Goal: Communication & Community: Connect with others

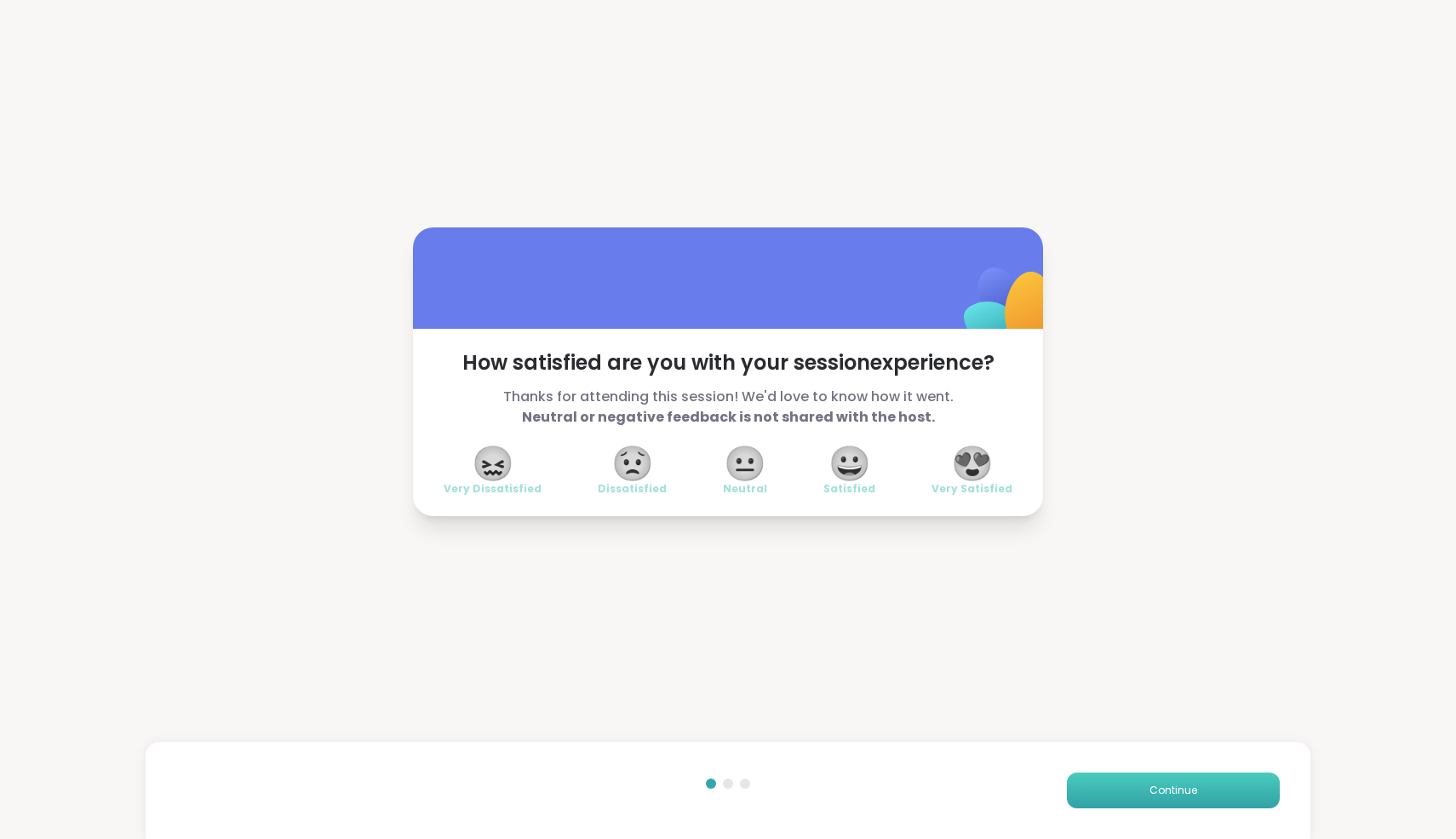
click at [1221, 785] on button "Continue" at bounding box center [1174, 790] width 213 height 35
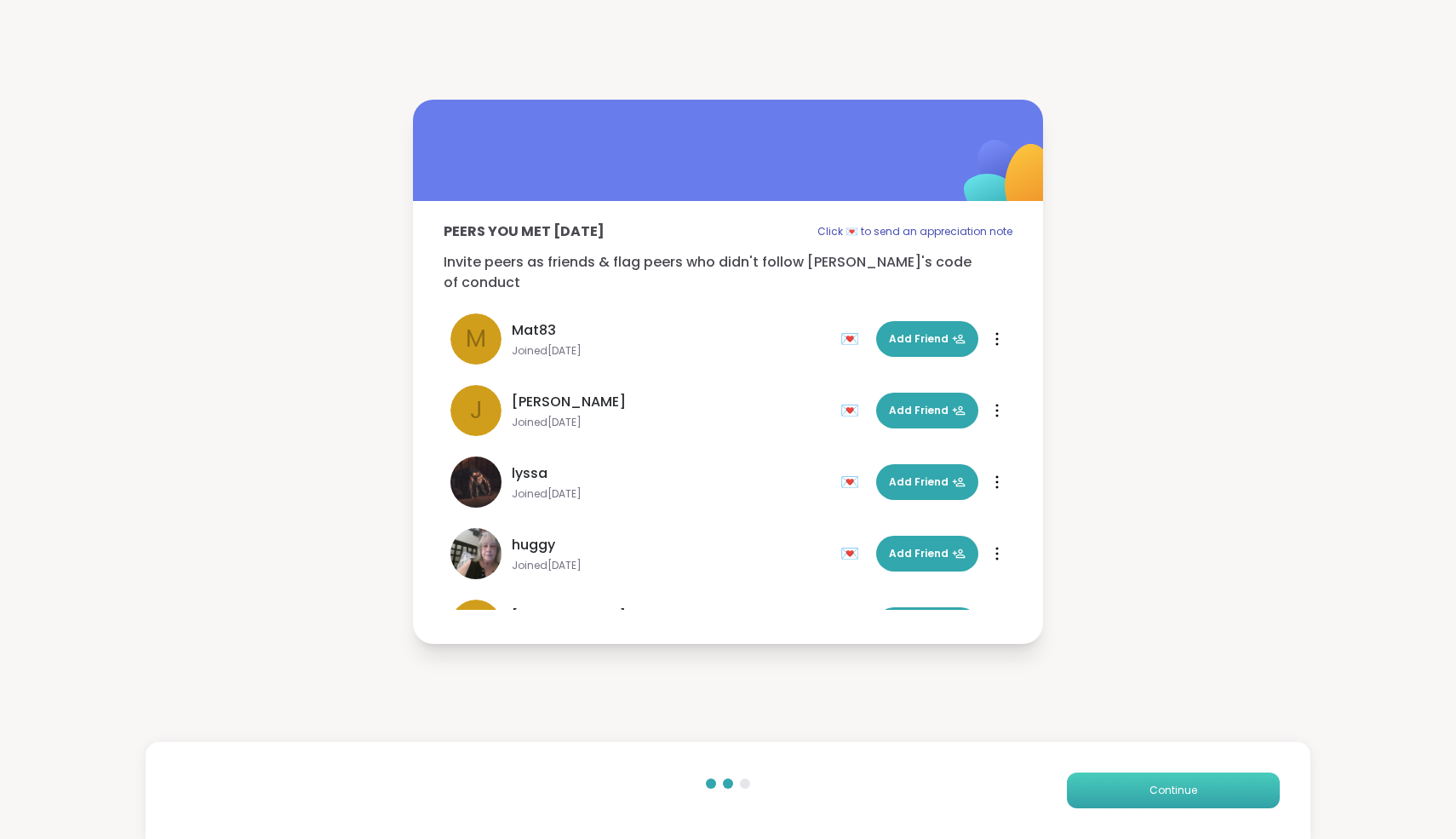
click at [1221, 785] on button "Continue" at bounding box center [1174, 790] width 213 height 35
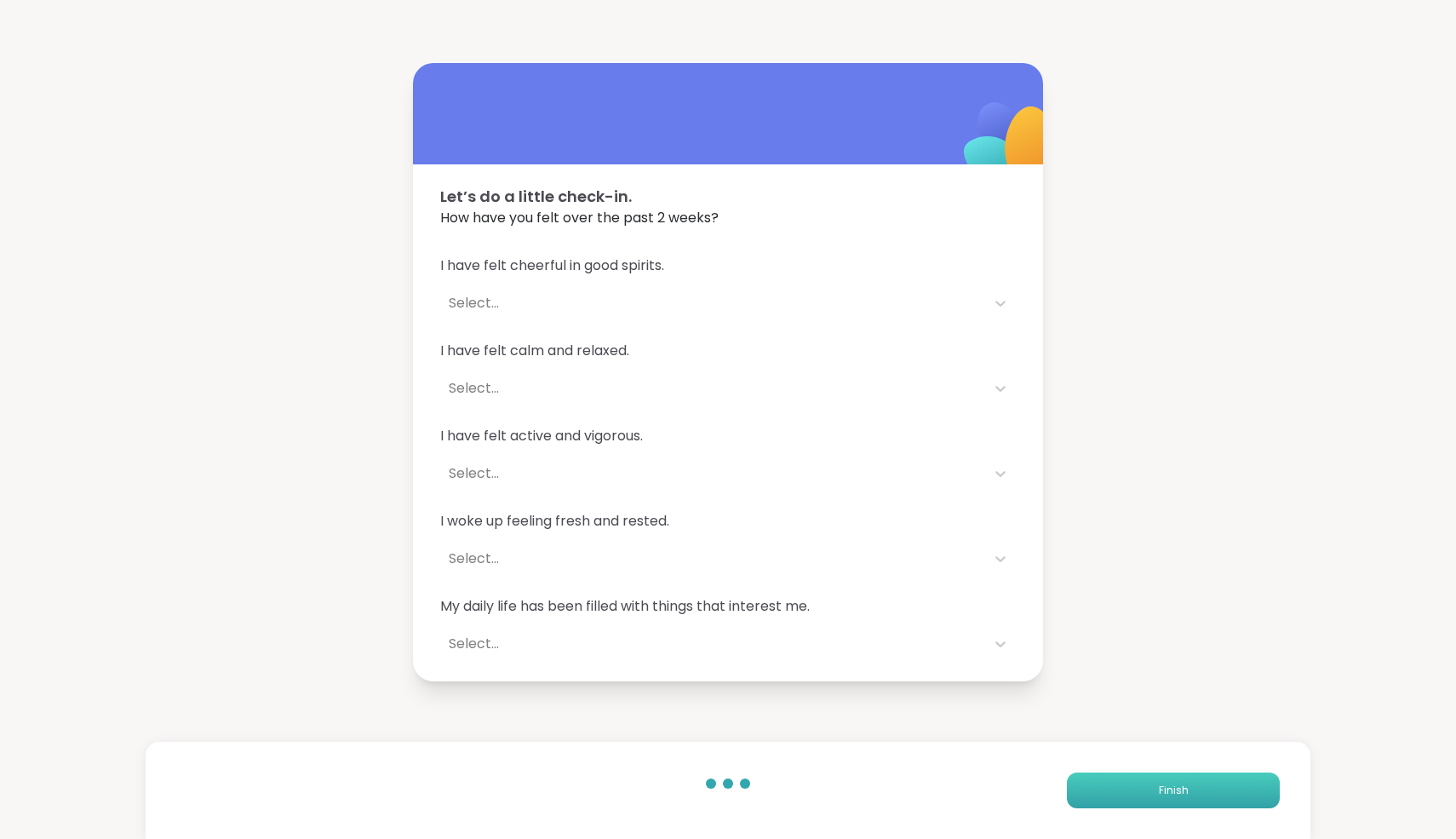
click at [1221, 785] on button "Finish" at bounding box center [1174, 790] width 213 height 35
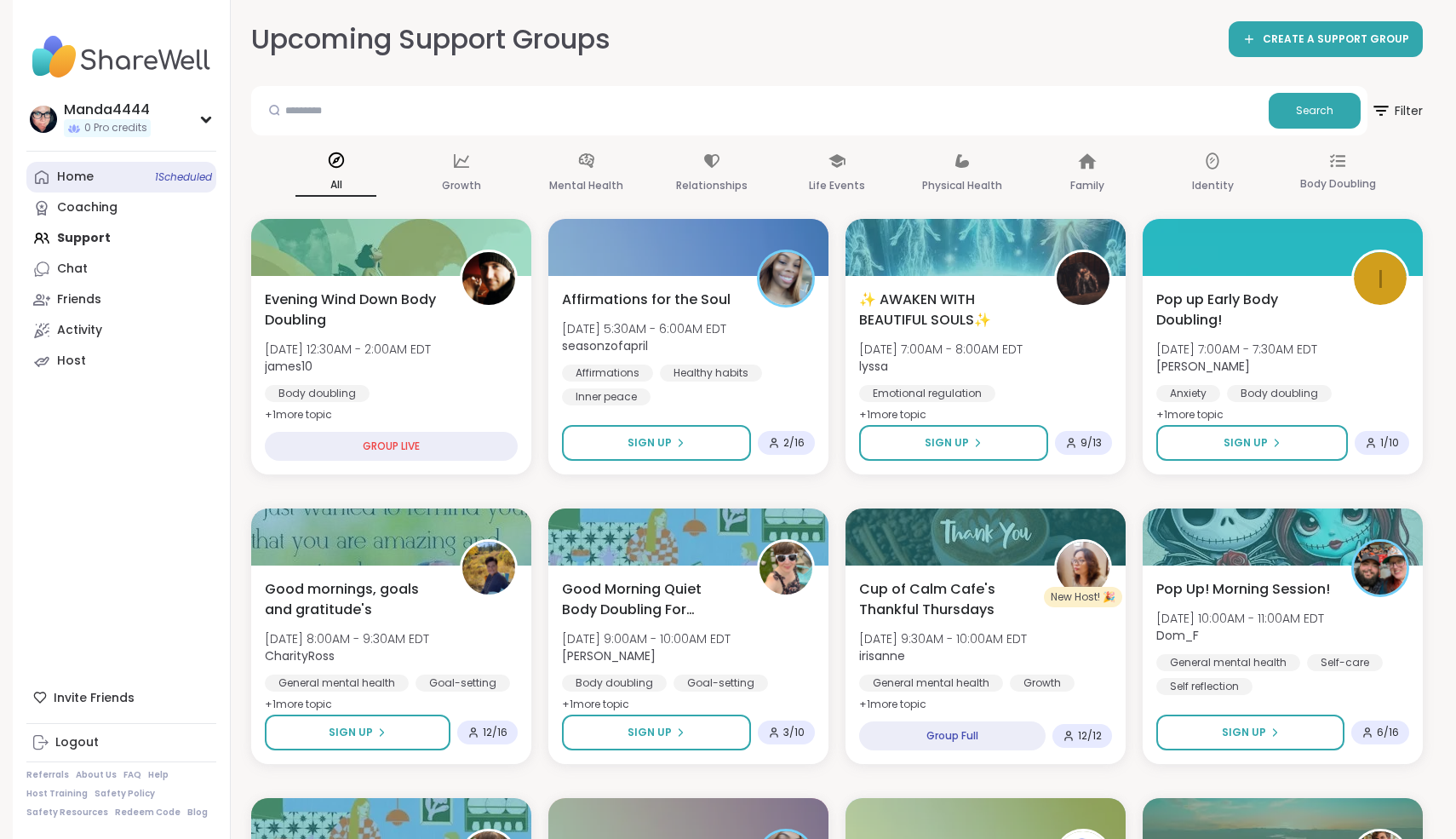
click at [89, 182] on div "Home 1 Scheduled" at bounding box center [76, 177] width 36 height 17
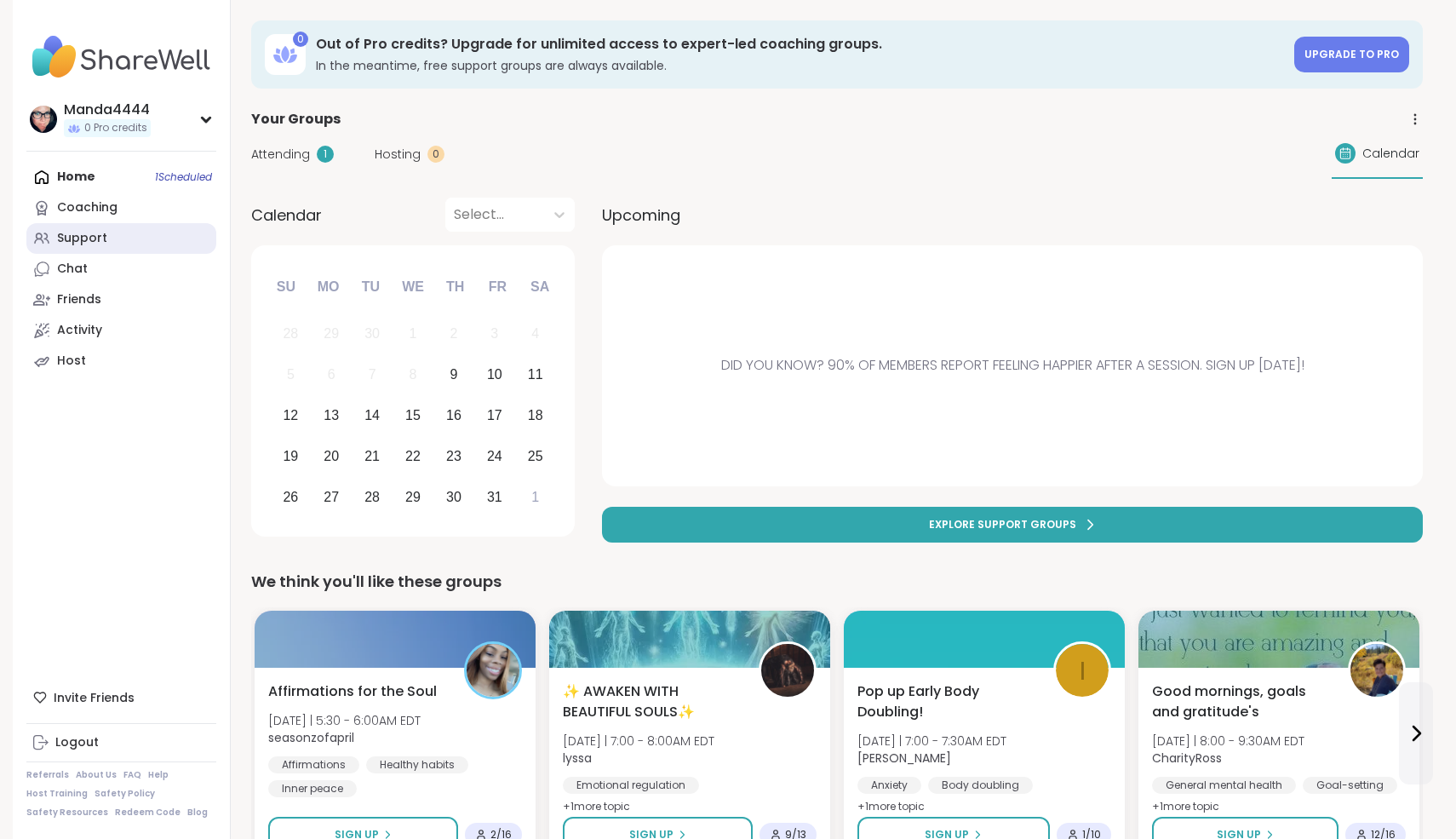
click at [70, 229] on link "Support" at bounding box center [121, 238] width 190 height 31
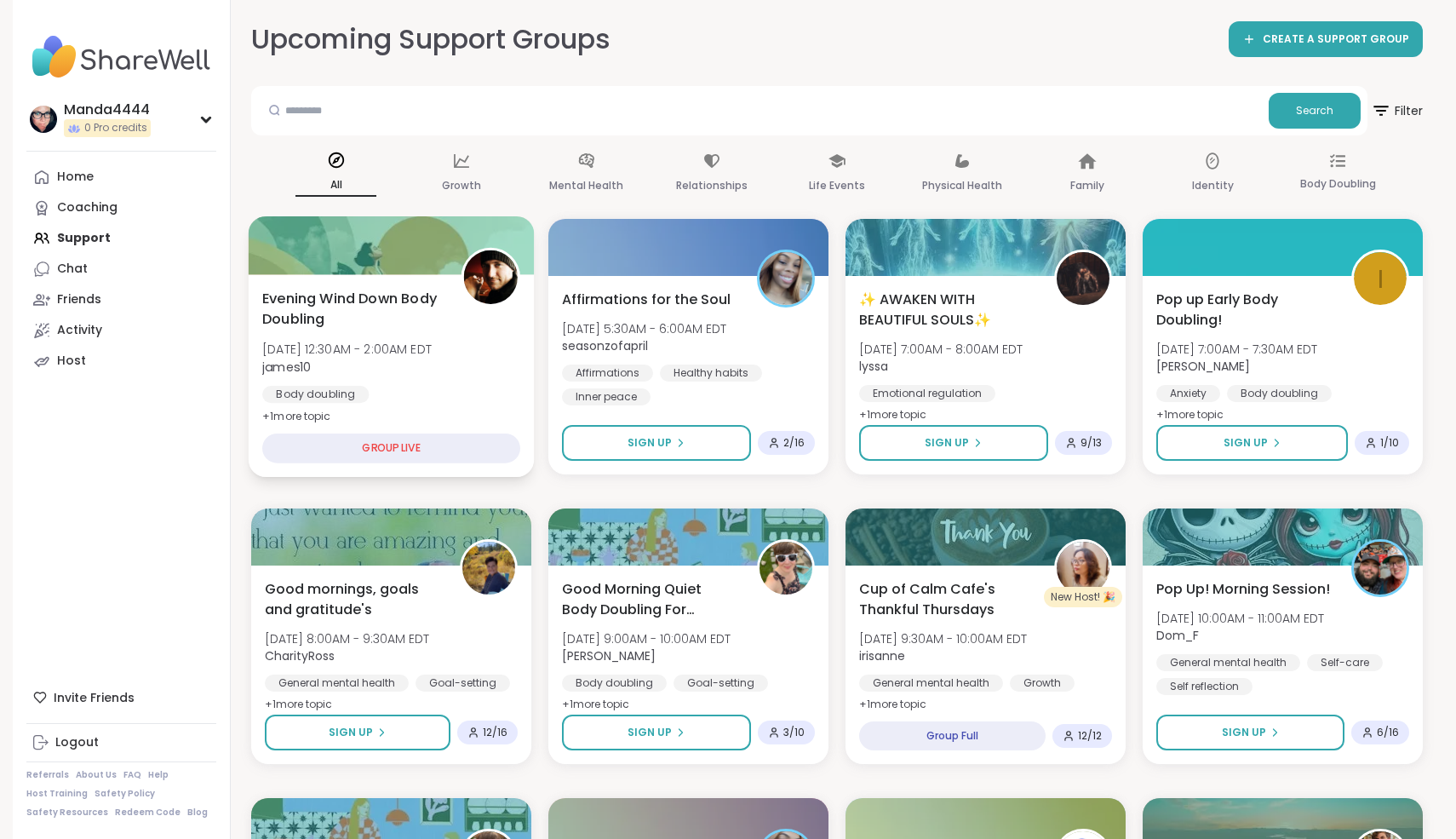
click at [365, 371] on span "james10" at bounding box center [346, 366] width 169 height 17
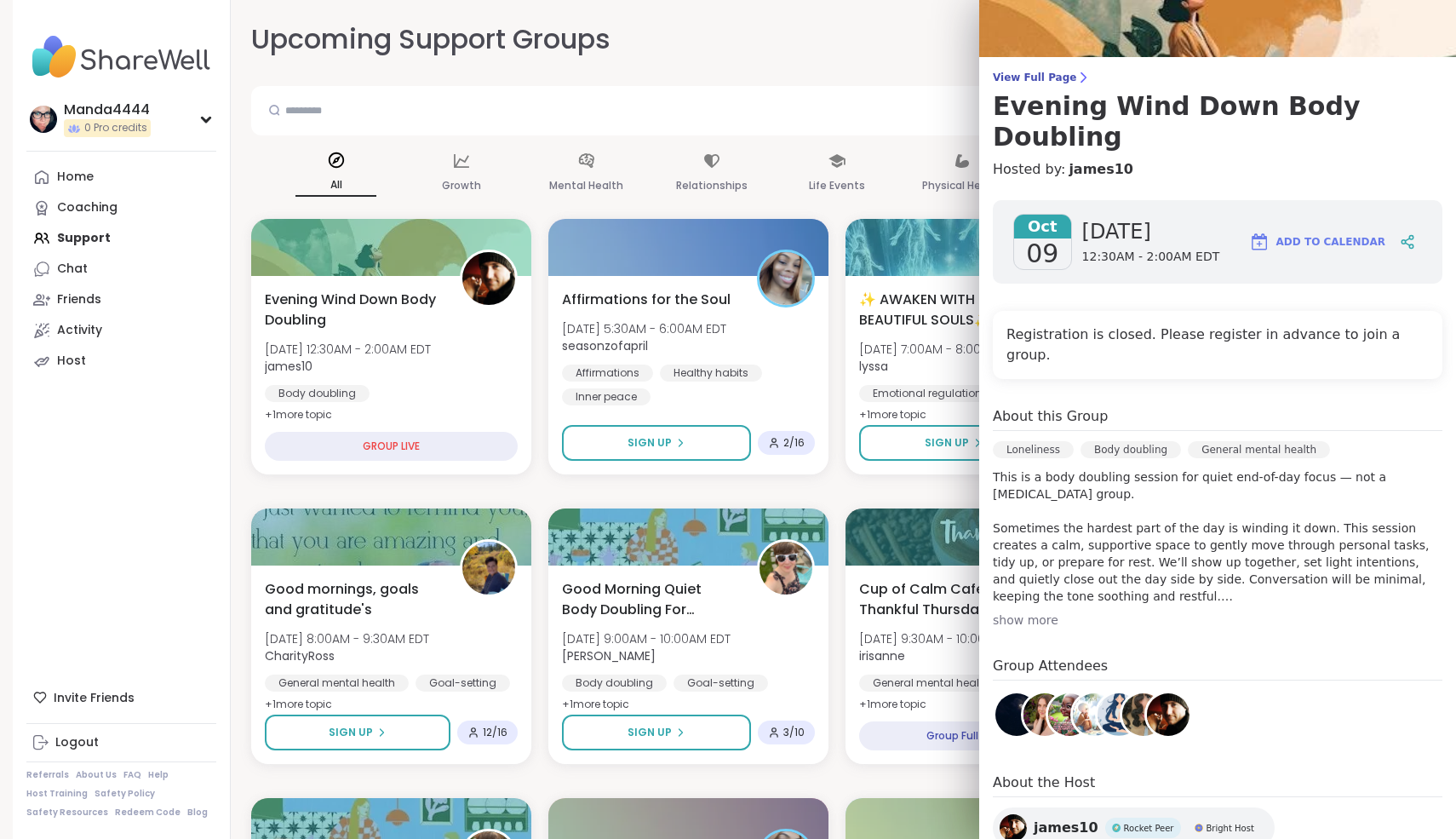
scroll to position [85, 0]
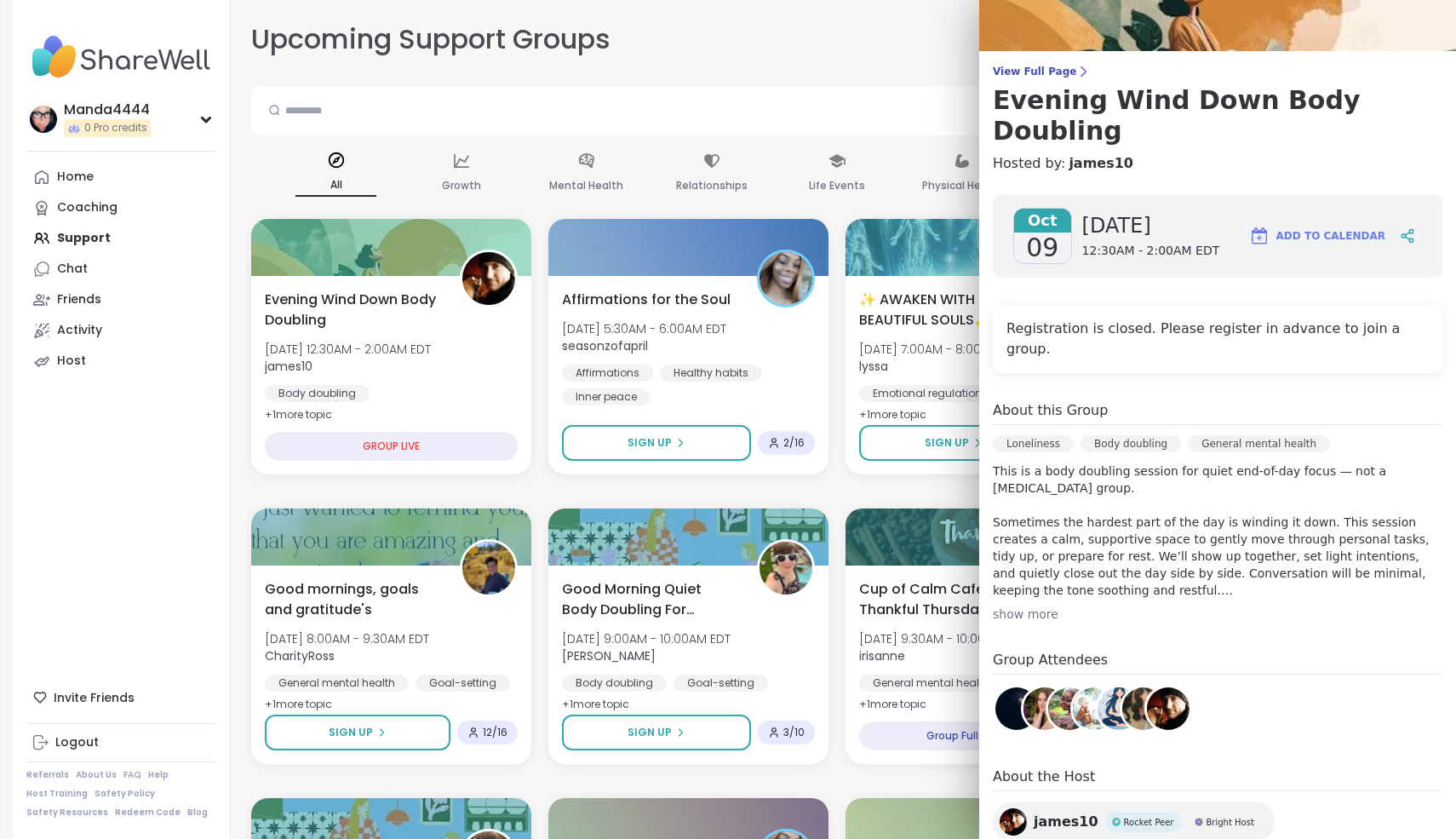
click at [1100, 687] on img at bounding box center [1119, 708] width 43 height 43
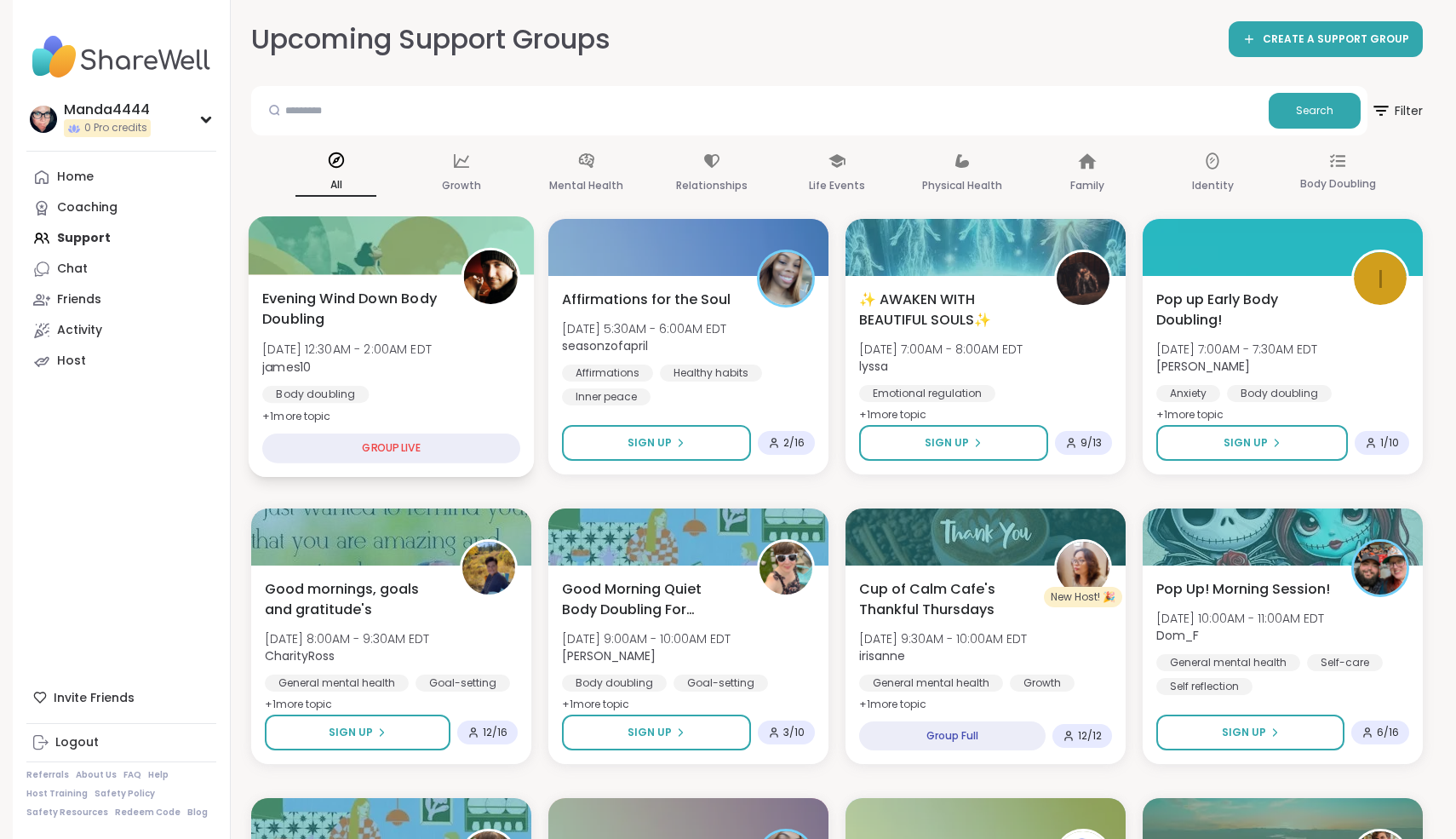
click at [416, 291] on span "Evening Wind Down Body Doubling" at bounding box center [352, 309] width 180 height 42
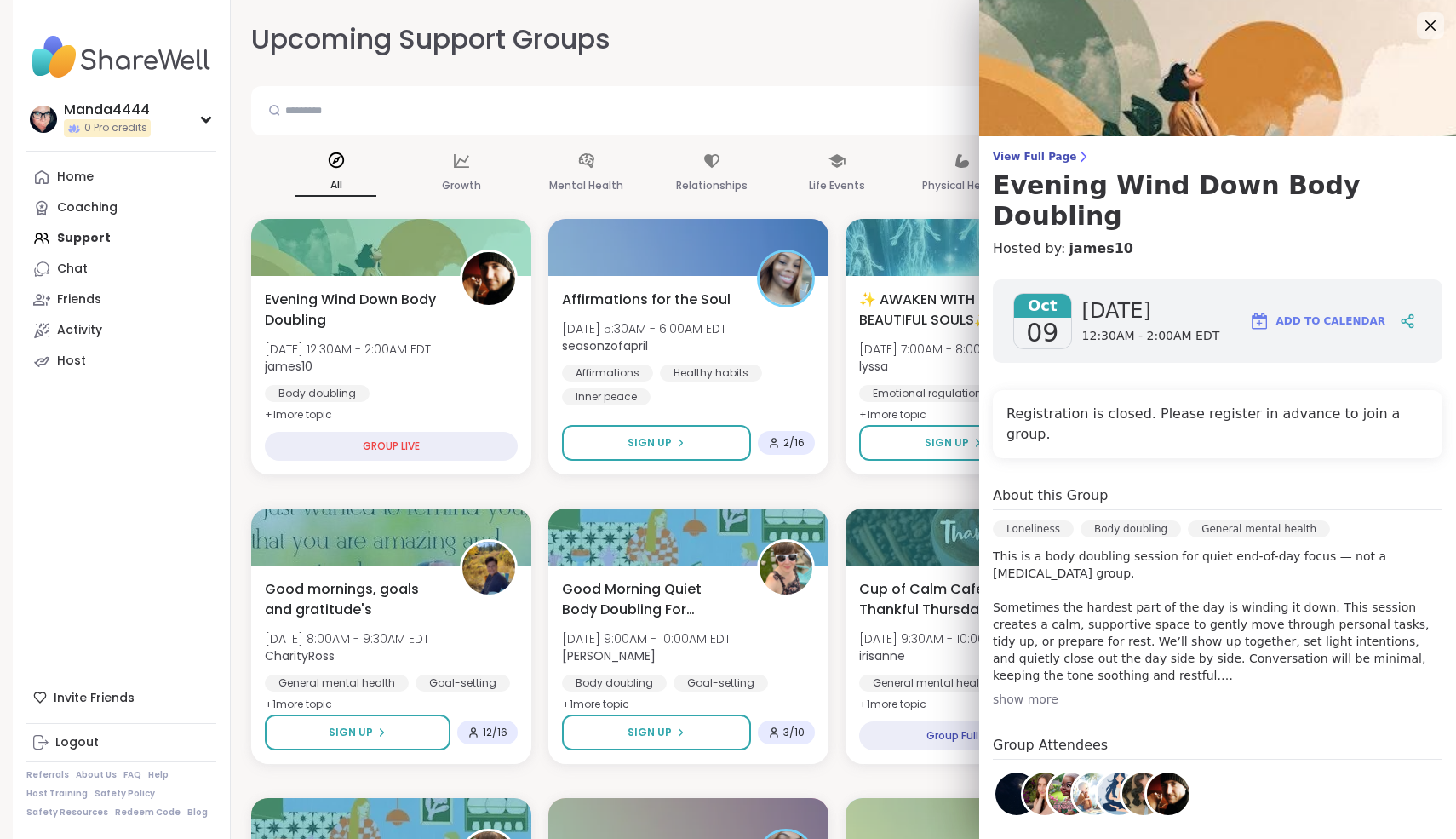
click at [673, 132] on div "Search" at bounding box center [809, 111] width 1116 height 50
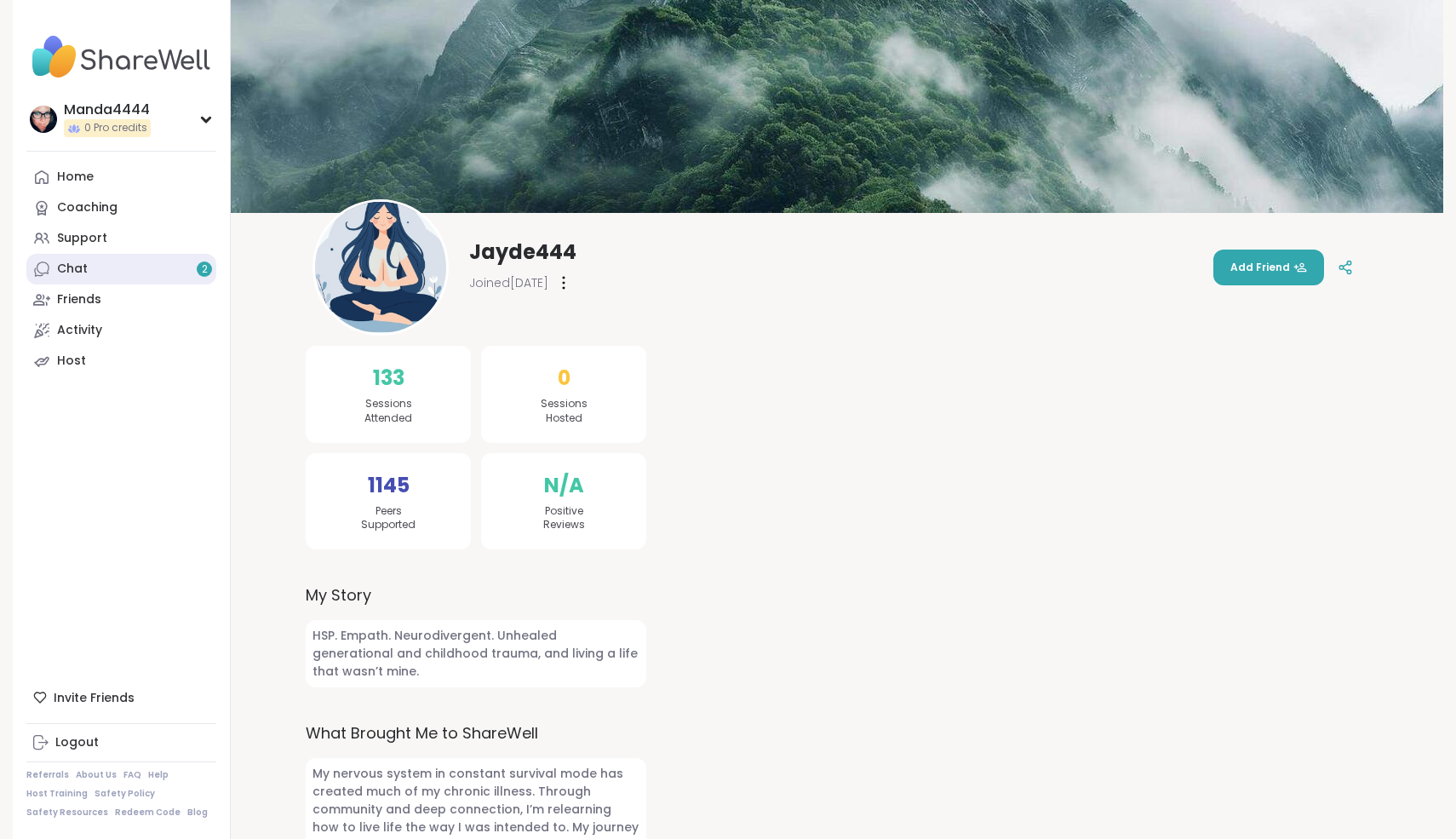
click at [121, 259] on link "Chat 2" at bounding box center [121, 269] width 190 height 31
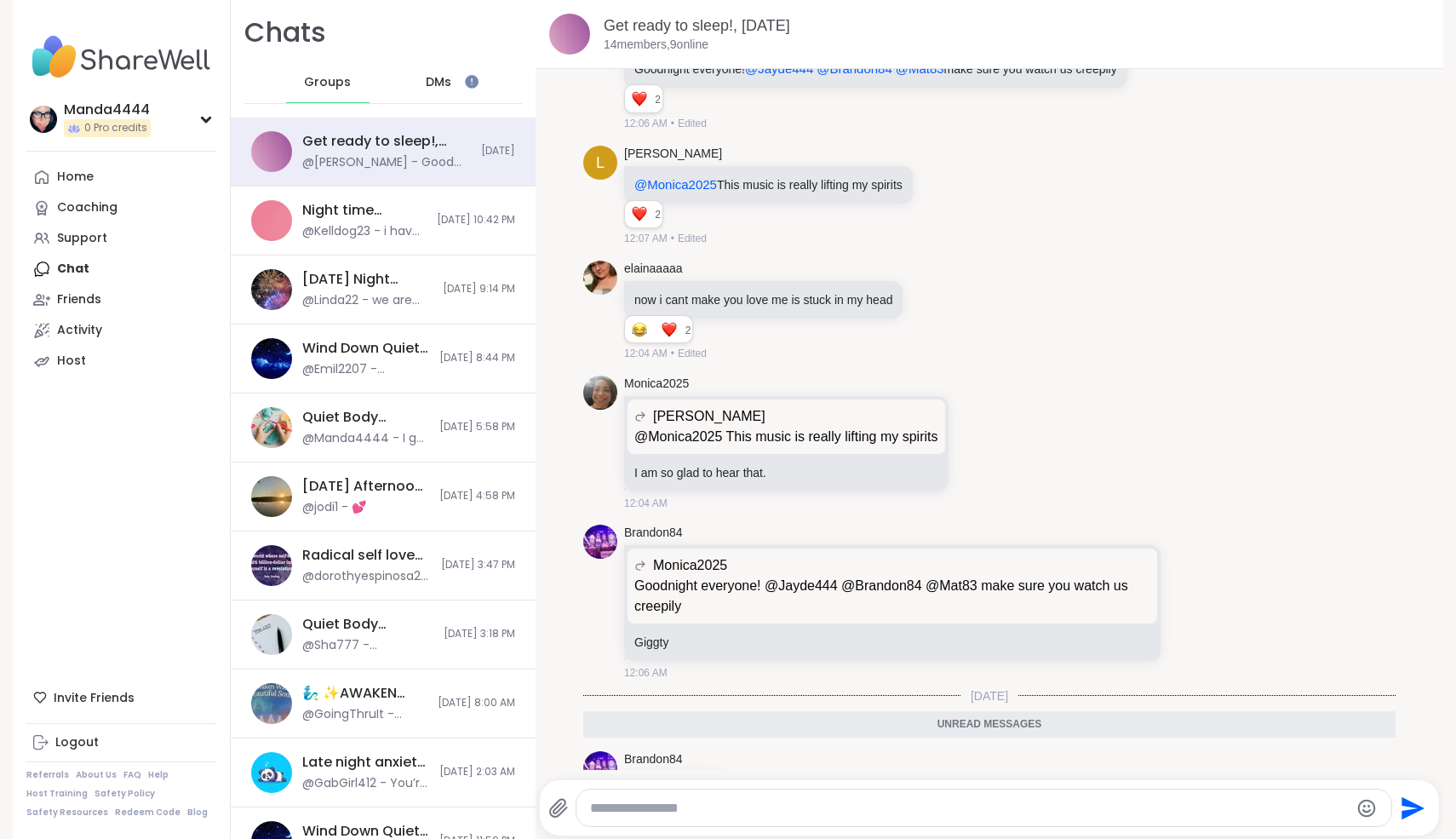
scroll to position [9595, 0]
